Goal: Navigation & Orientation: Find specific page/section

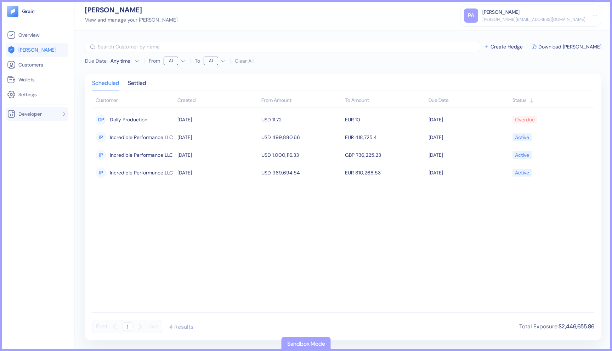
click at [35, 113] on span "Developer" at bounding box center [29, 113] width 23 height 7
click at [41, 35] on link "Overview" at bounding box center [37, 35] width 60 height 8
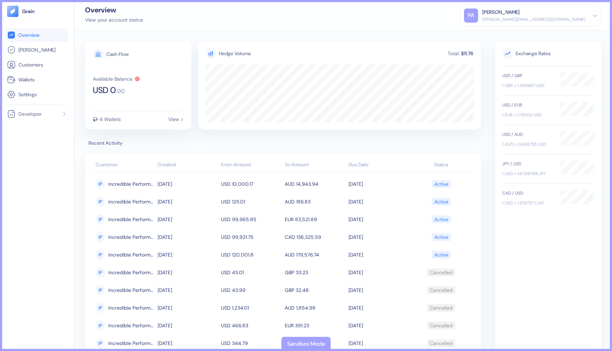
click at [593, 16] on icon at bounding box center [594, 15] width 5 height 5
click at [46, 94] on link "Settings" at bounding box center [37, 94] width 60 height 8
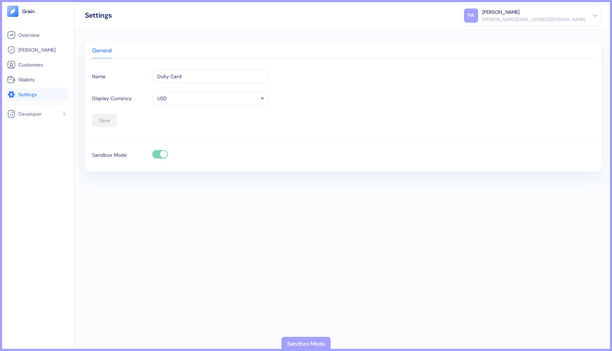
click at [190, 103] on body "Pingdom Check: App Online Overview [PERSON_NAME] Customers Wallets Settings Dev…" at bounding box center [306, 175] width 612 height 351
click at [320, 80] on div at bounding box center [306, 175] width 612 height 351
click at [44, 47] on link "[PERSON_NAME]" at bounding box center [37, 50] width 60 height 8
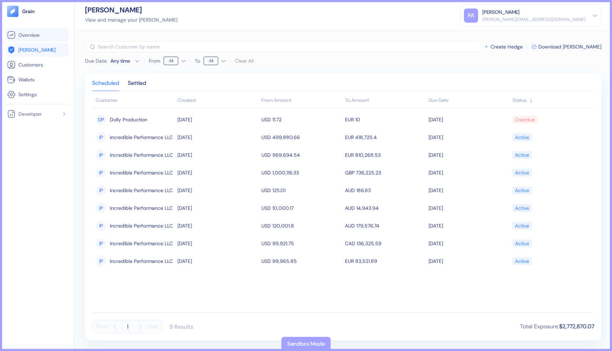
click at [47, 38] on link "Overview" at bounding box center [37, 35] width 60 height 8
